Goal: Navigation & Orientation: Find specific page/section

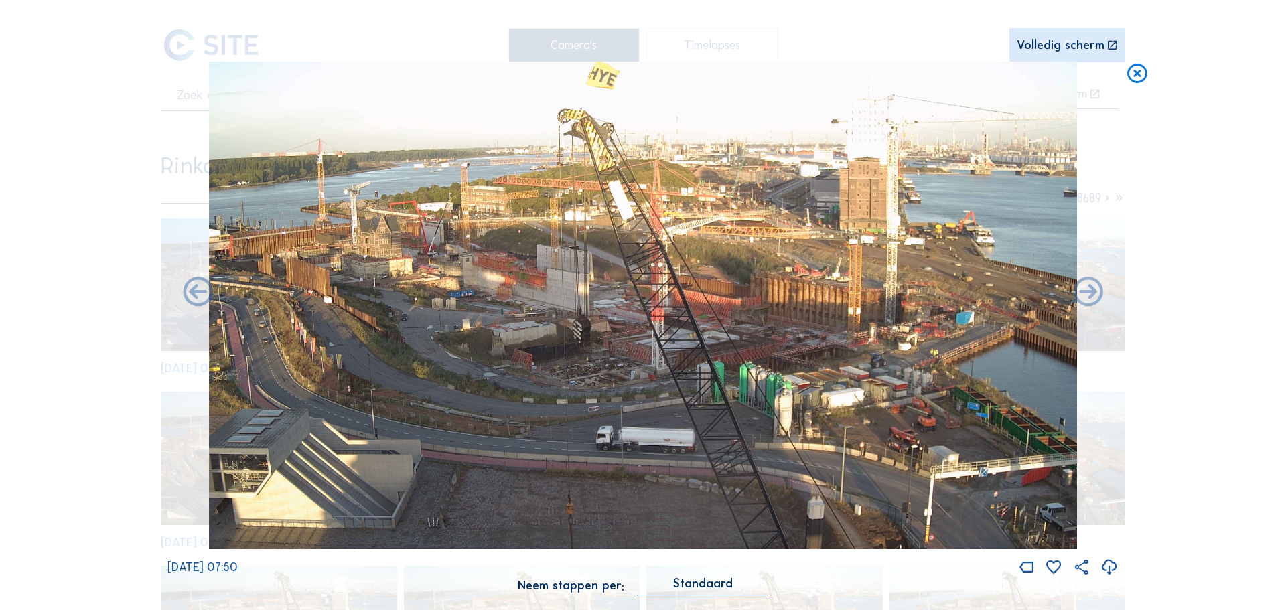
click at [1141, 82] on icon at bounding box center [1137, 74] width 24 height 25
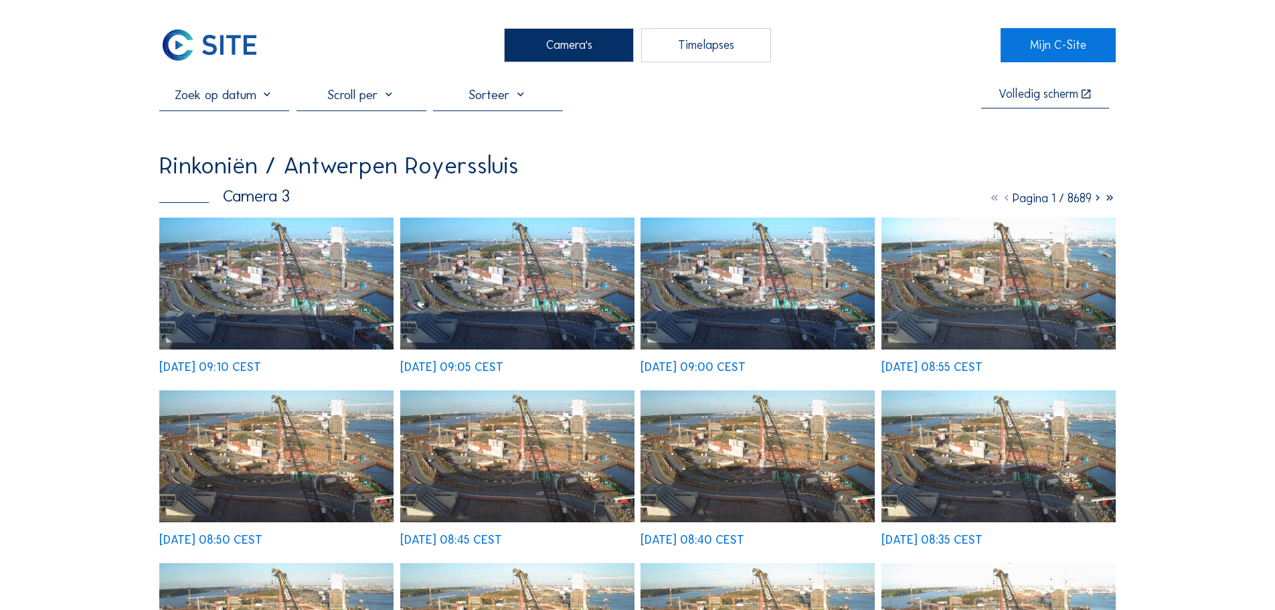
click at [212, 37] on img at bounding box center [209, 44] width 100 height 33
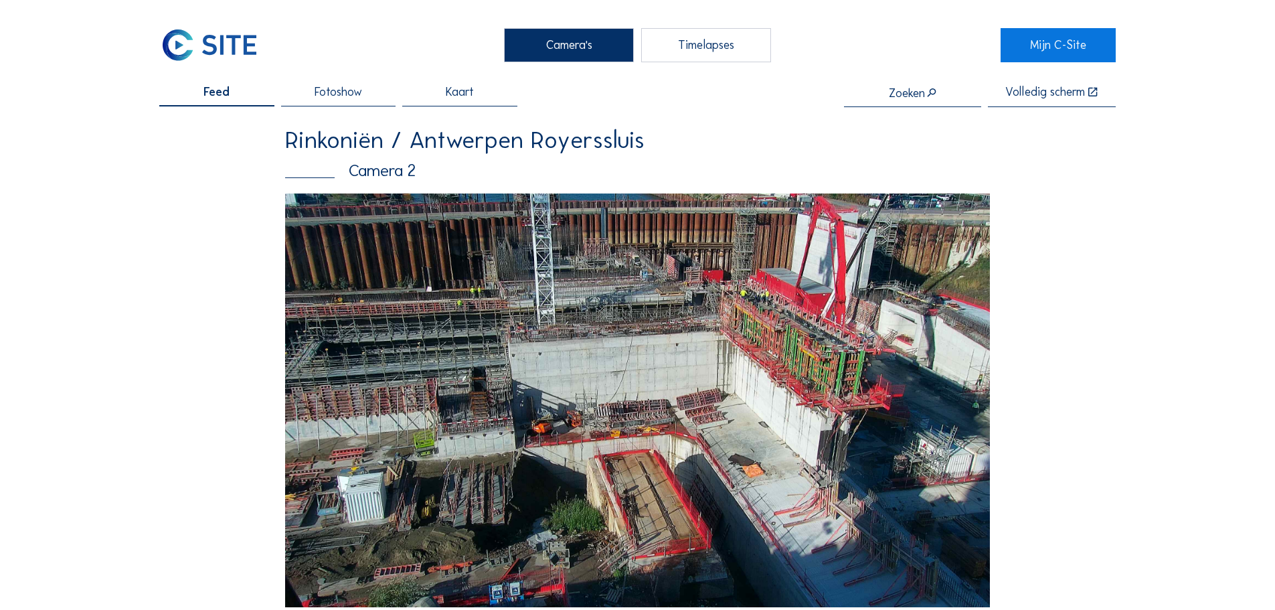
click at [212, 37] on img at bounding box center [209, 44] width 100 height 33
click at [719, 319] on img at bounding box center [637, 401] width 705 height 414
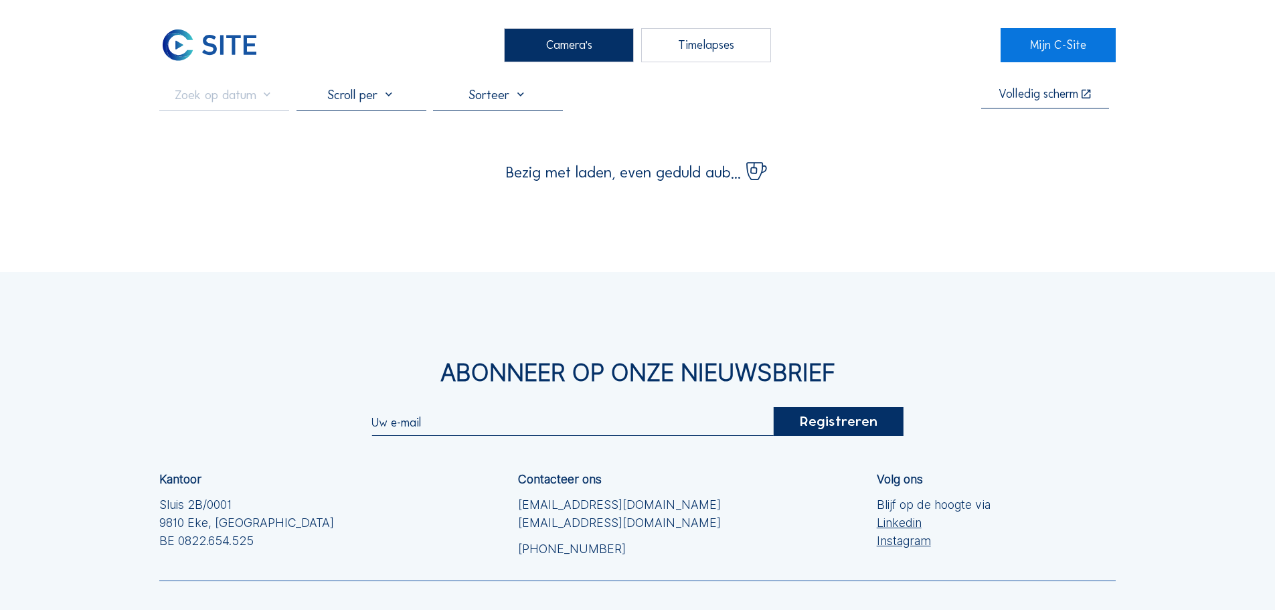
click at [719, 319] on div "Abonneer op onze nieuwsbrief Registreren Kantoor Sluis 2B/0001 [GEOGRAPHIC_DATA…" at bounding box center [637, 513] width 1275 height 483
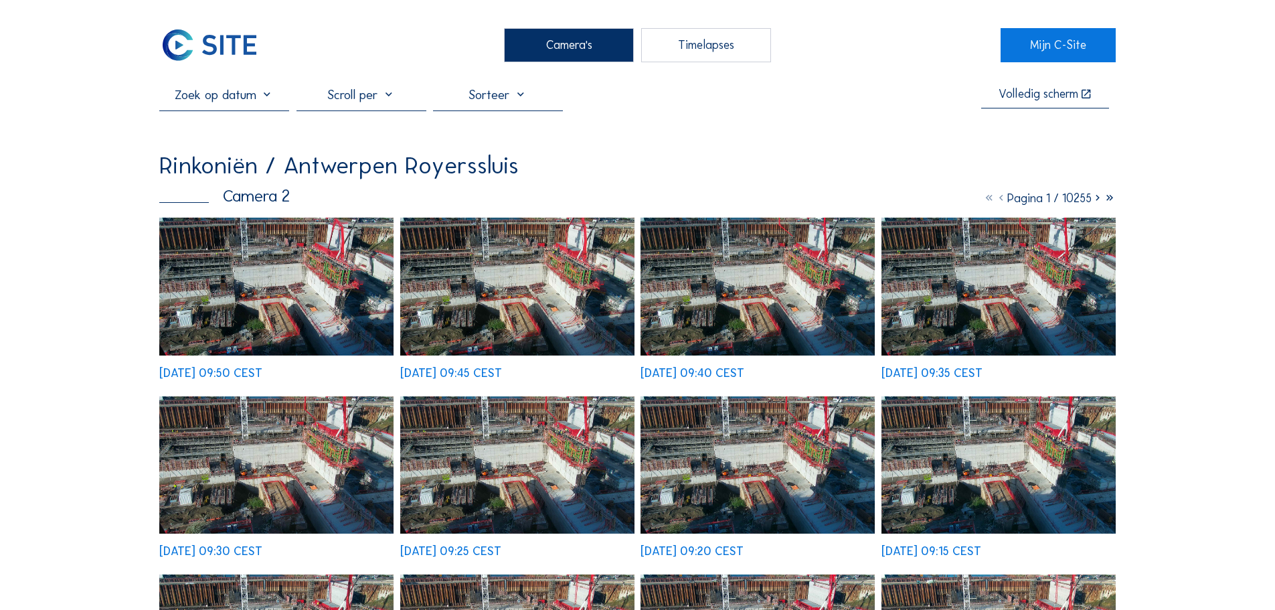
click at [331, 269] on img at bounding box center [276, 286] width 234 height 137
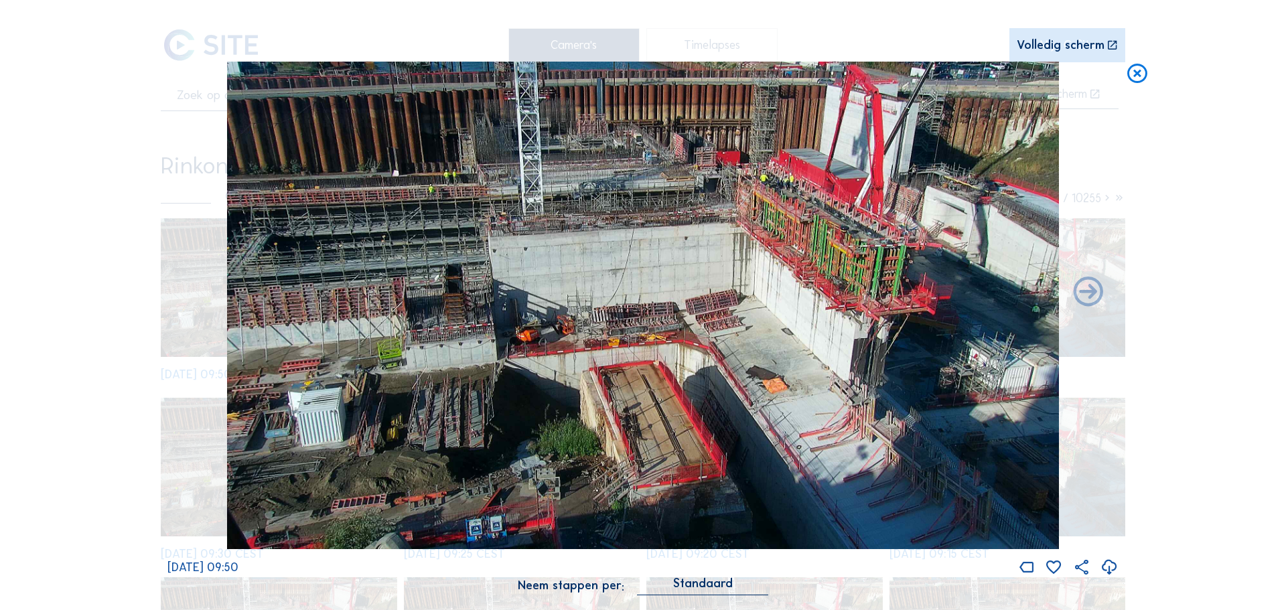
click at [1136, 80] on icon at bounding box center [1137, 74] width 24 height 25
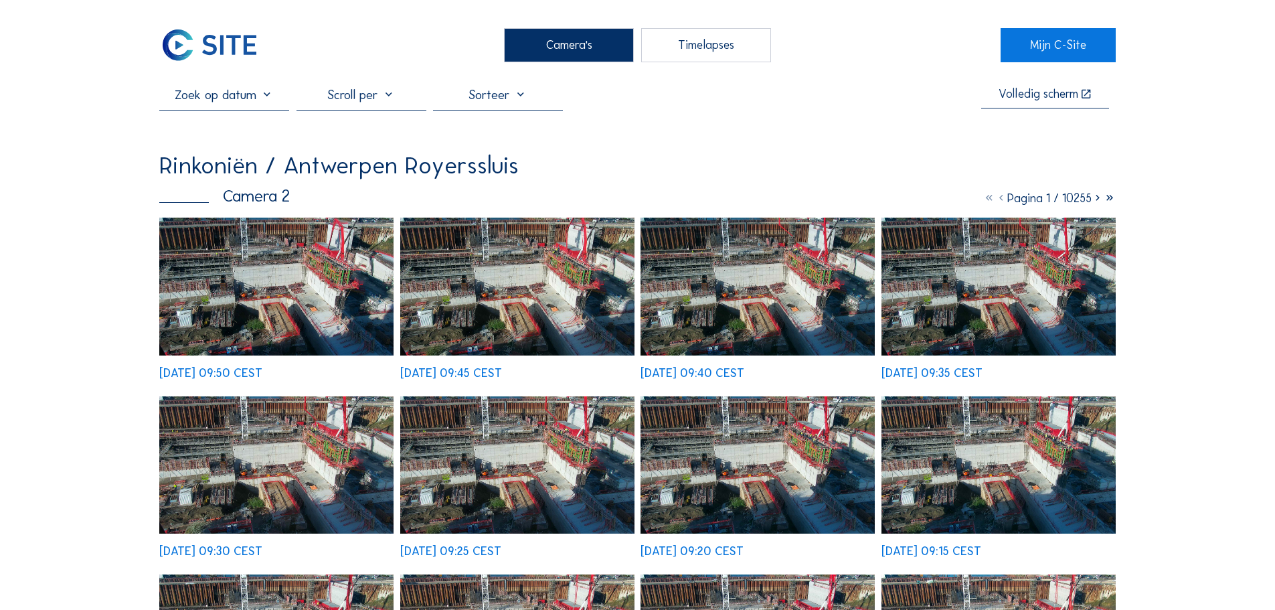
click at [239, 61] on img at bounding box center [209, 44] width 100 height 33
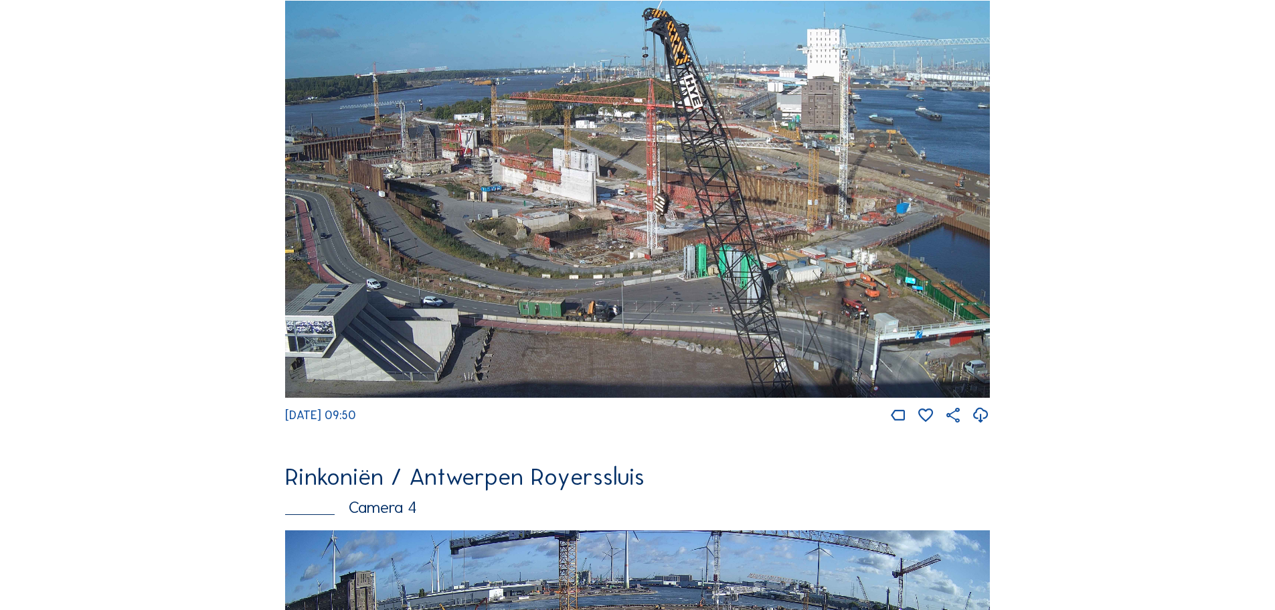
scroll to position [1818, 0]
click at [466, 355] on img at bounding box center [637, 198] width 705 height 397
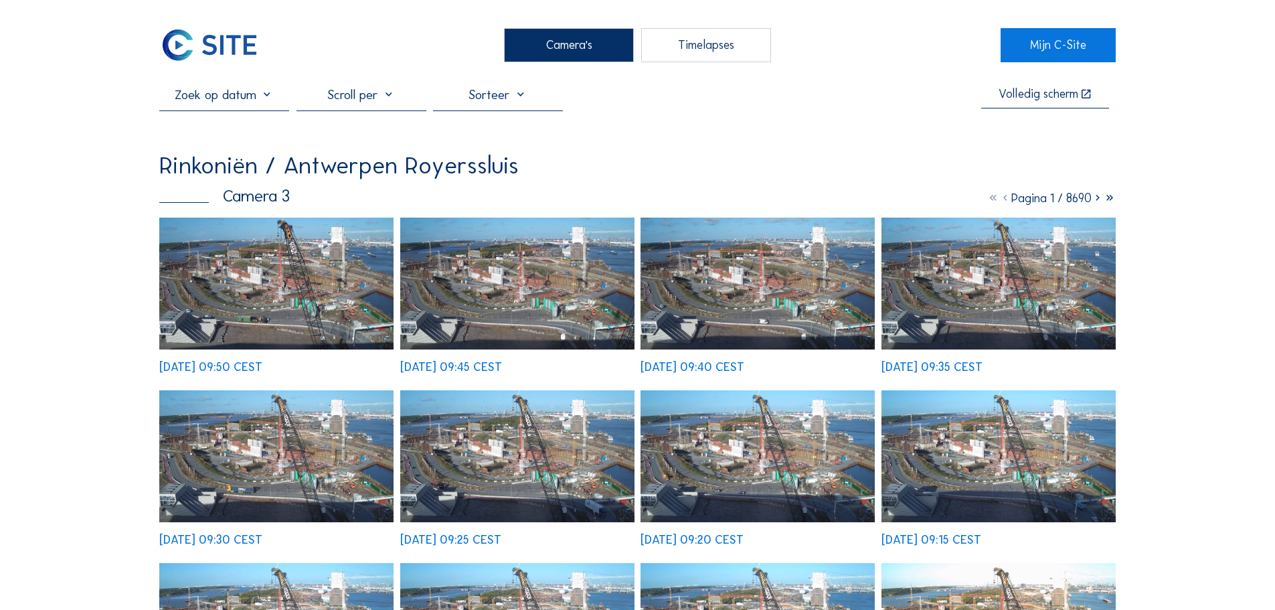
click at [308, 244] on img at bounding box center [276, 284] width 234 height 132
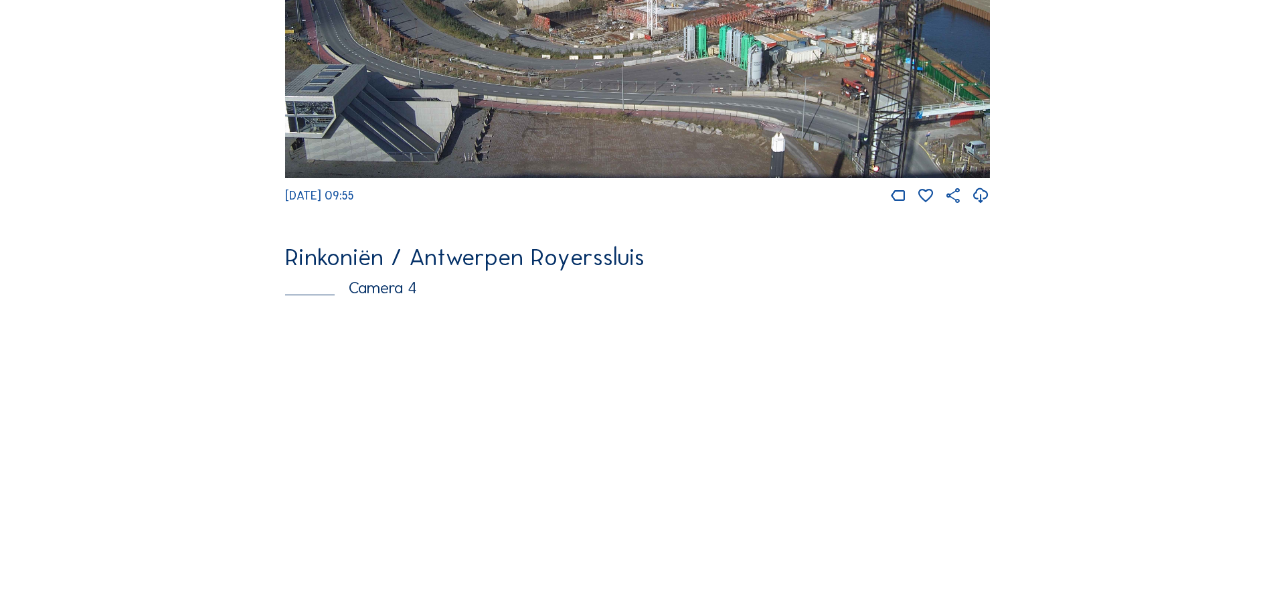
scroll to position [2016, 0]
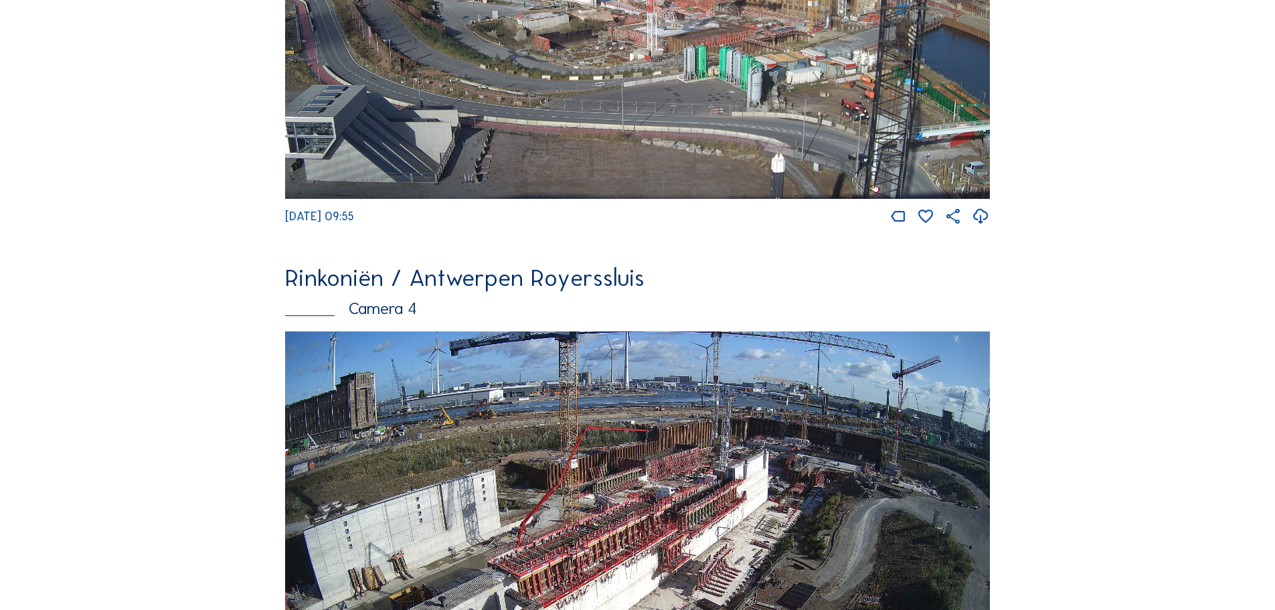
click at [664, 107] on img at bounding box center [637, 0] width 705 height 397
